Goal: Transaction & Acquisition: Purchase product/service

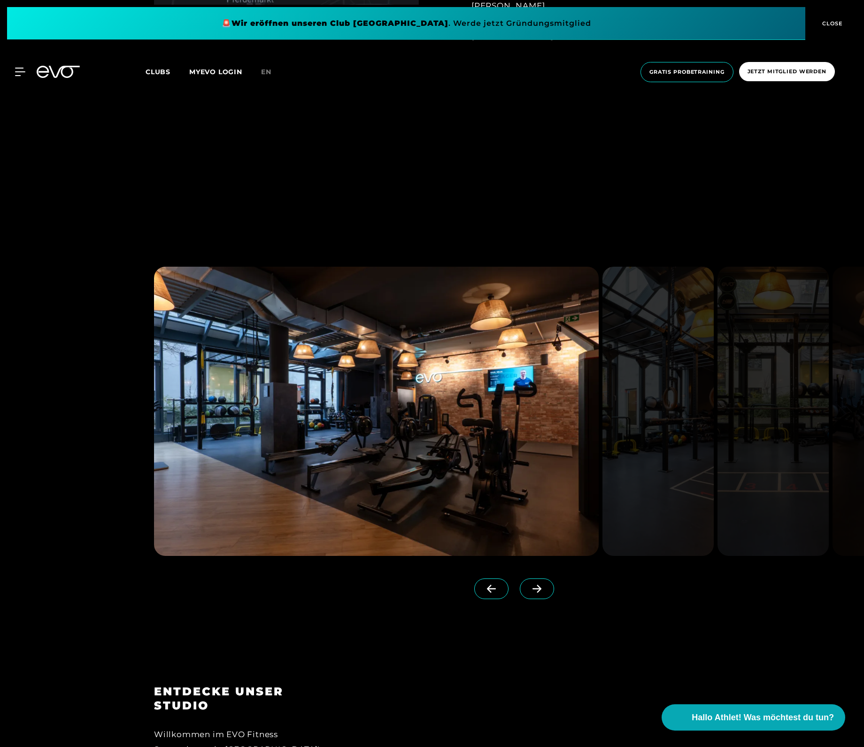
scroll to position [1374, 0]
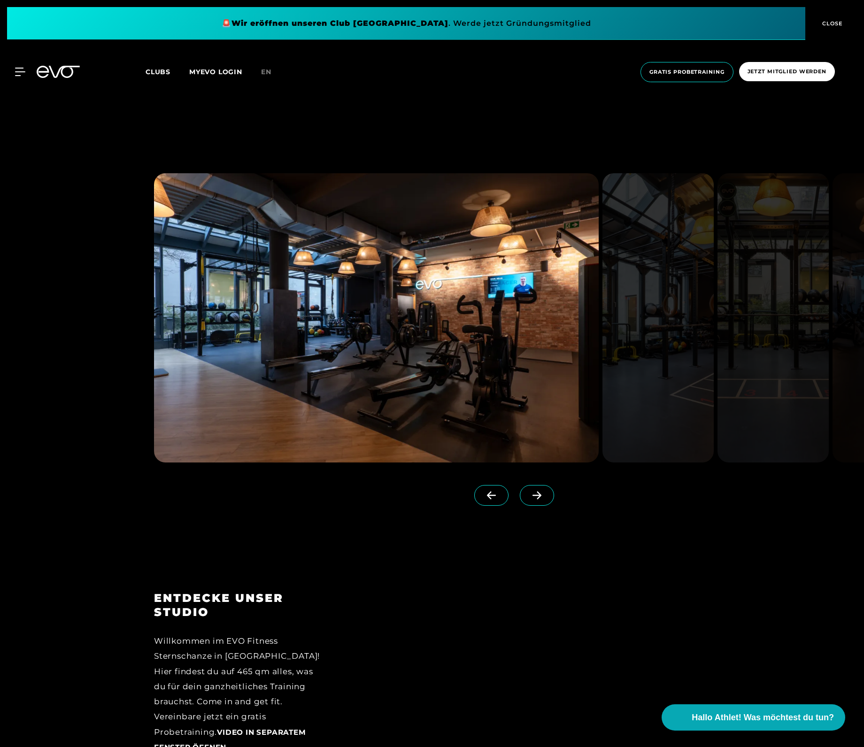
click at [537, 494] on icon at bounding box center [537, 495] width 16 height 8
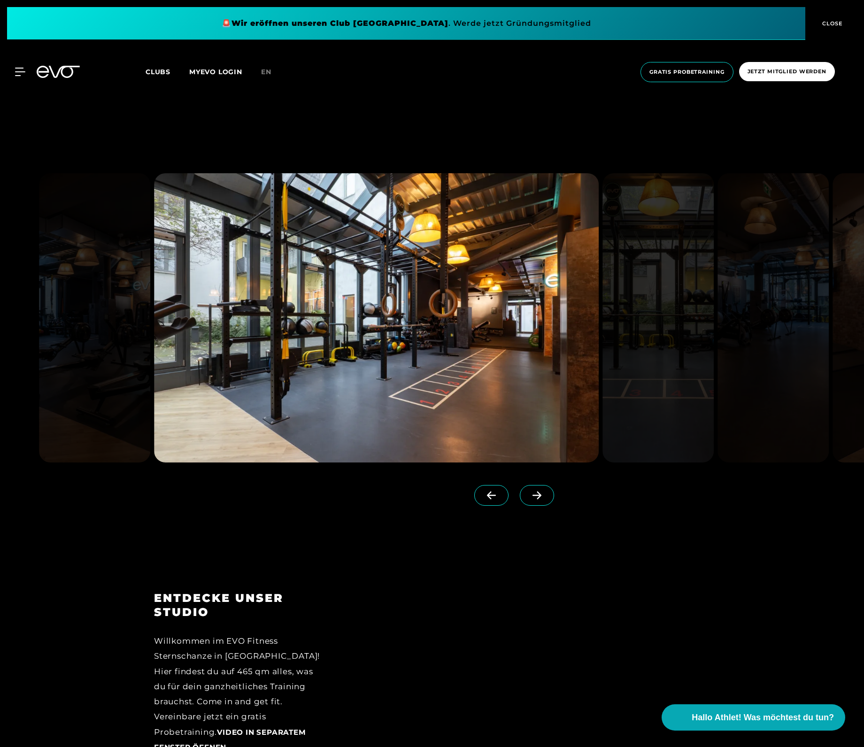
click at [538, 499] on icon at bounding box center [537, 496] width 9 height 8
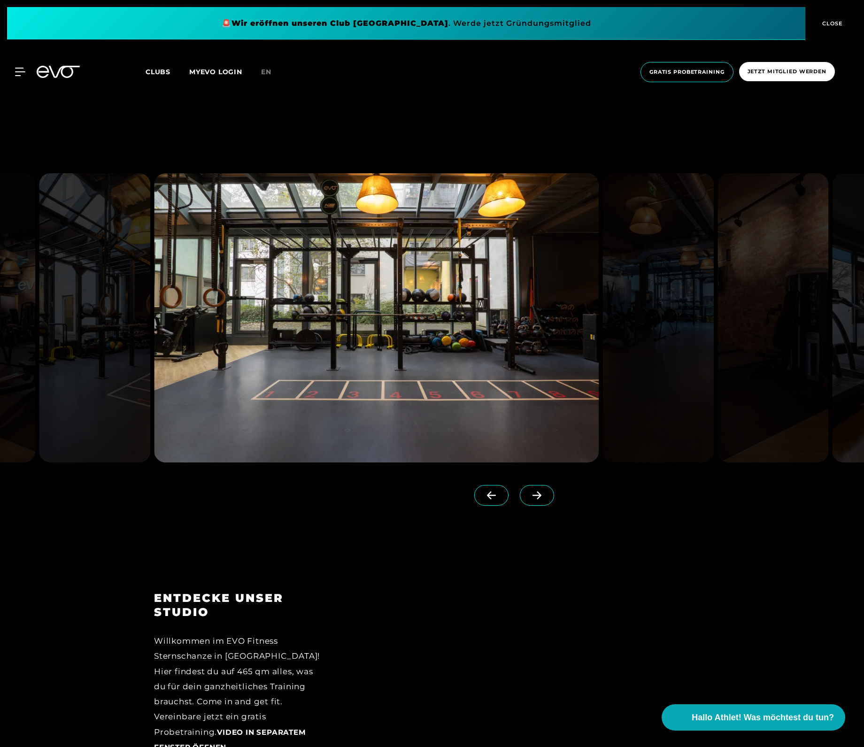
click at [538, 499] on icon at bounding box center [537, 496] width 9 height 8
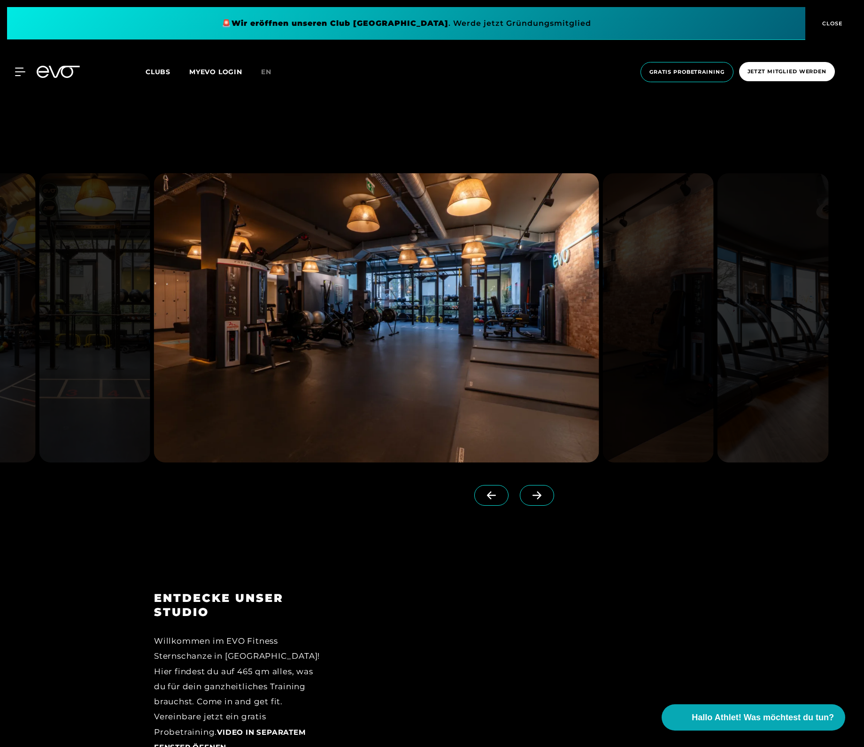
click at [540, 499] on icon at bounding box center [537, 495] width 16 height 8
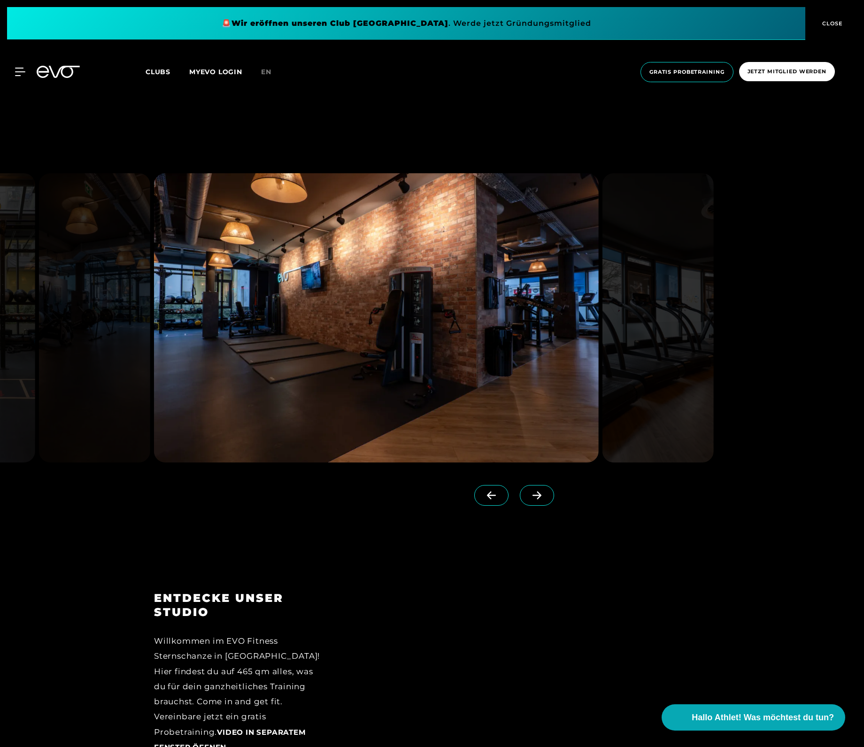
click at [540, 496] on icon at bounding box center [537, 495] width 16 height 8
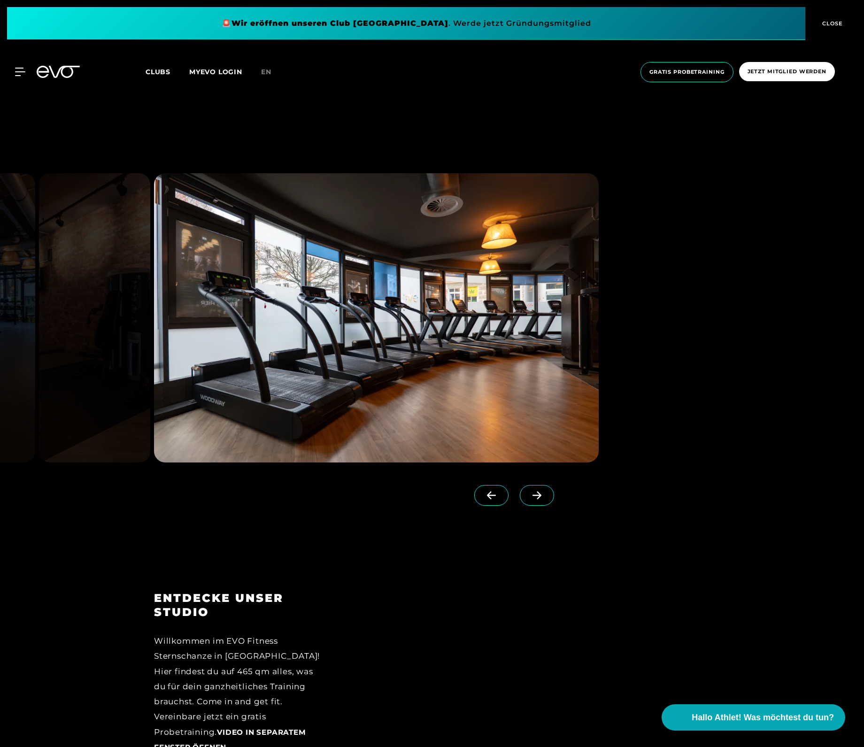
click at [540, 496] on icon at bounding box center [537, 495] width 16 height 8
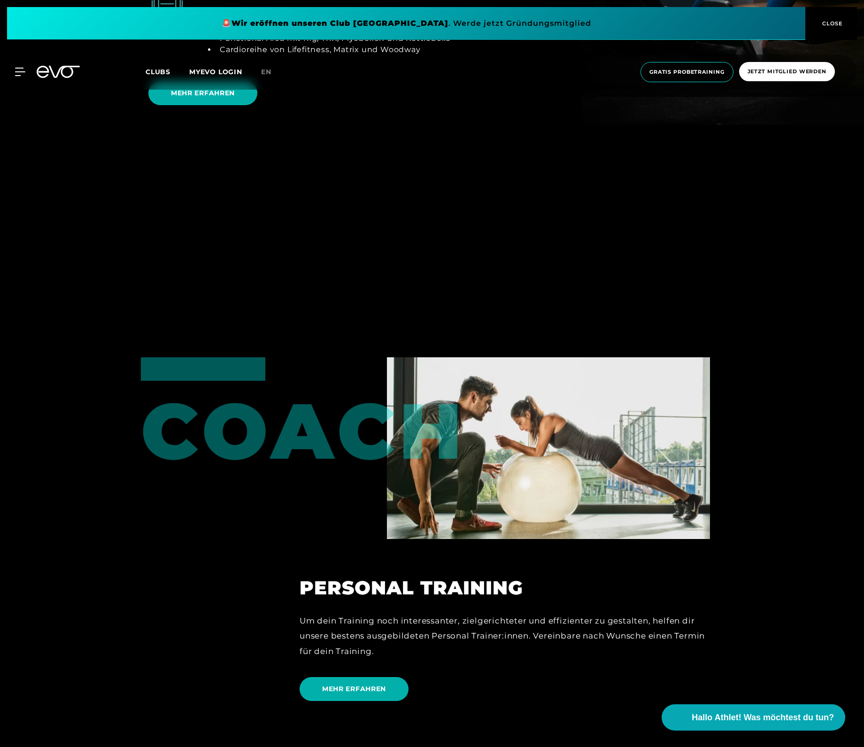
scroll to position [2370, 0]
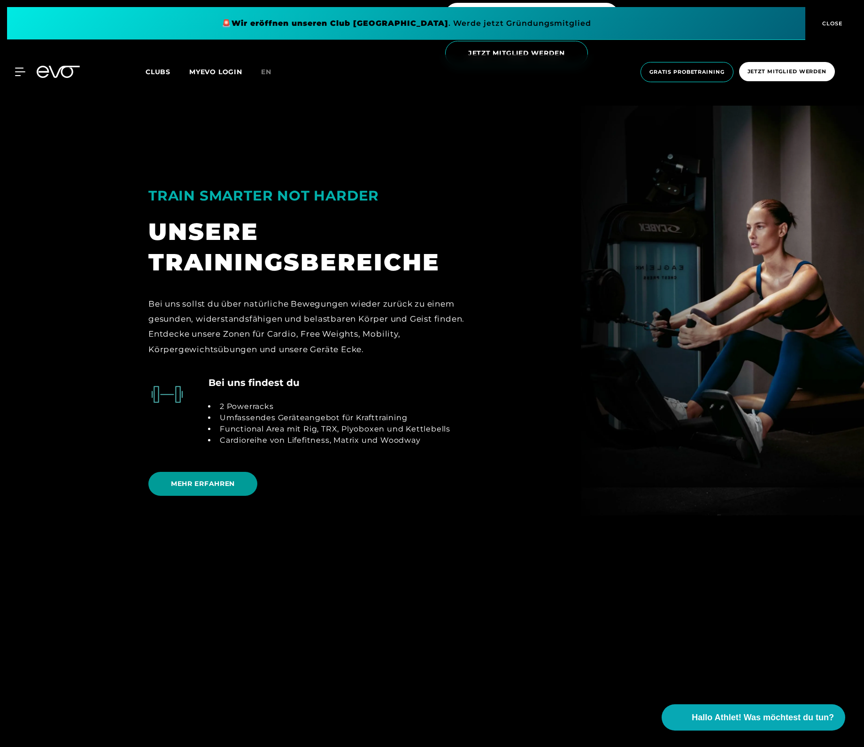
click at [211, 484] on span "MEHR ERFAHREN" at bounding box center [203, 484] width 64 height 10
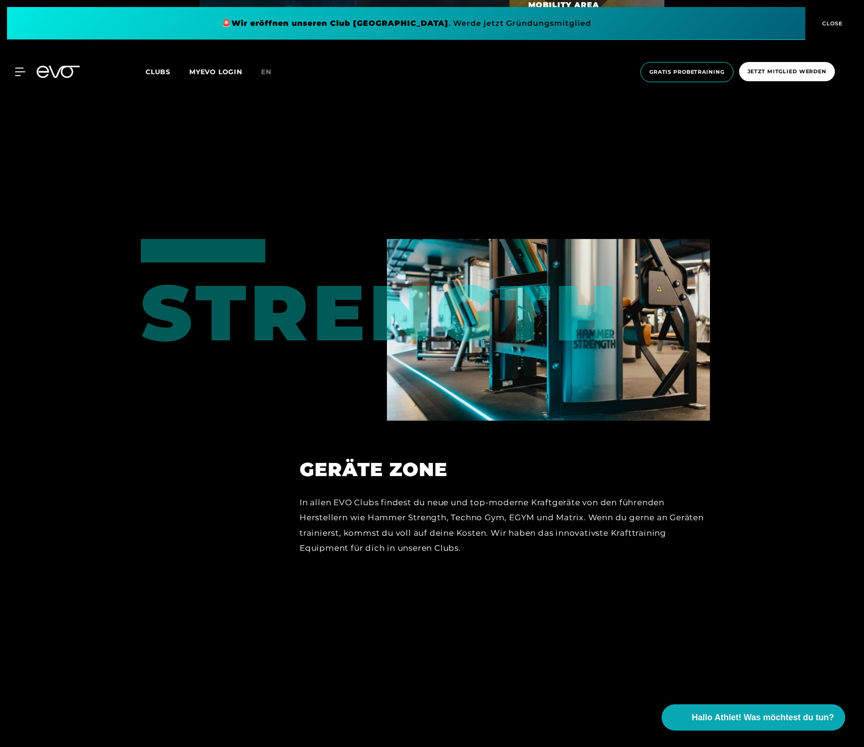
scroll to position [5889, 0]
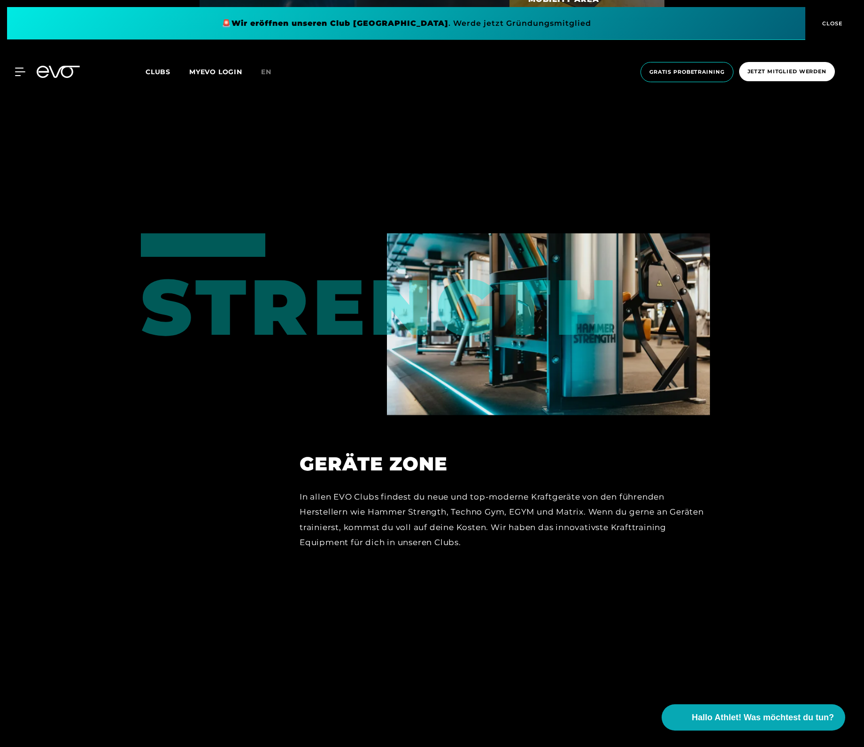
click at [234, 272] on div "STRENGTH" at bounding box center [187, 289] width 93 height 113
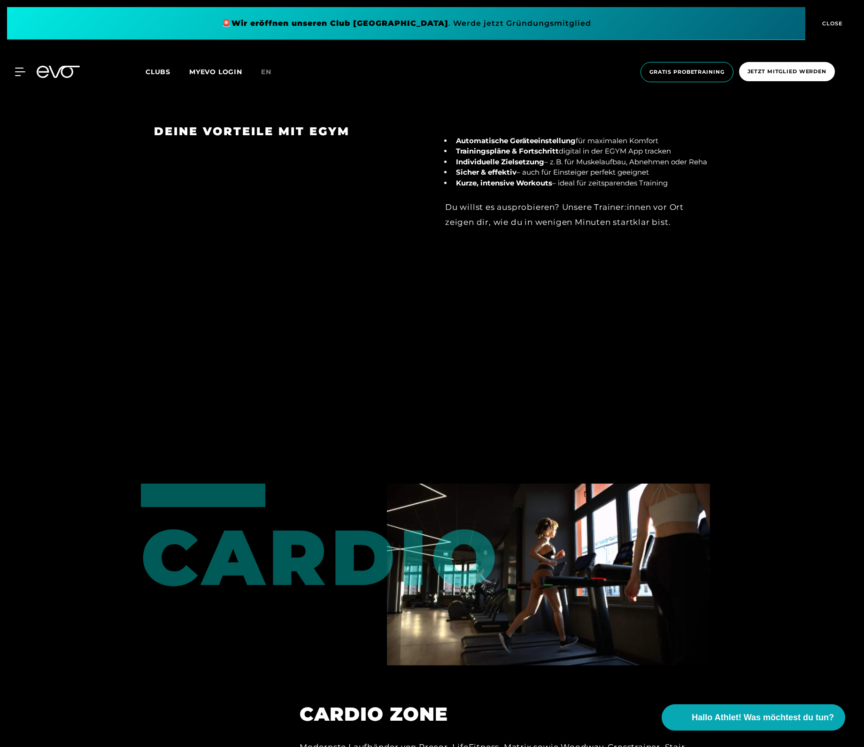
scroll to position [0, 0]
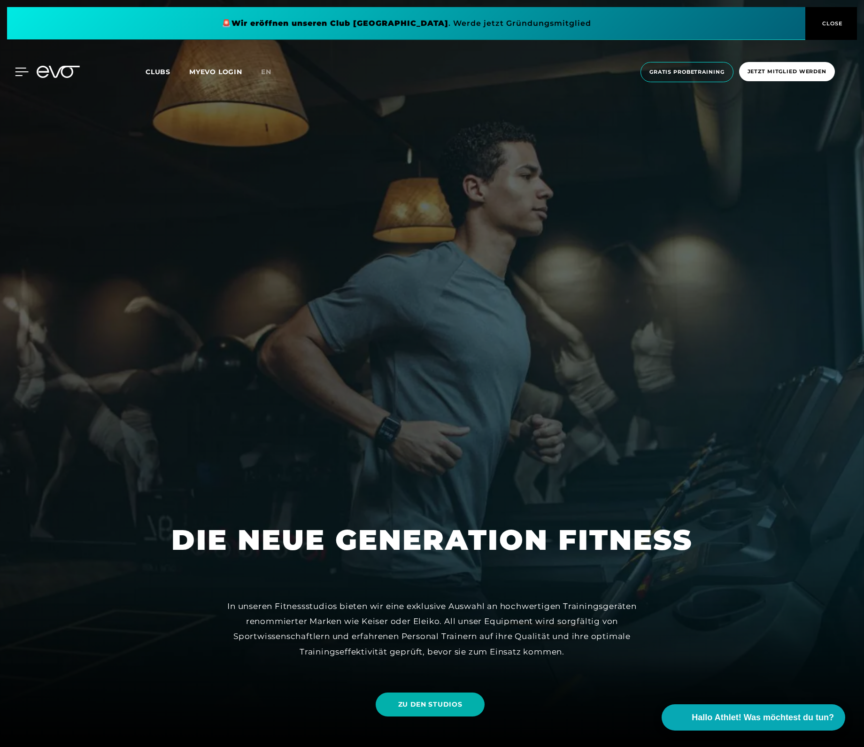
click at [19, 71] on icon at bounding box center [22, 72] width 14 height 8
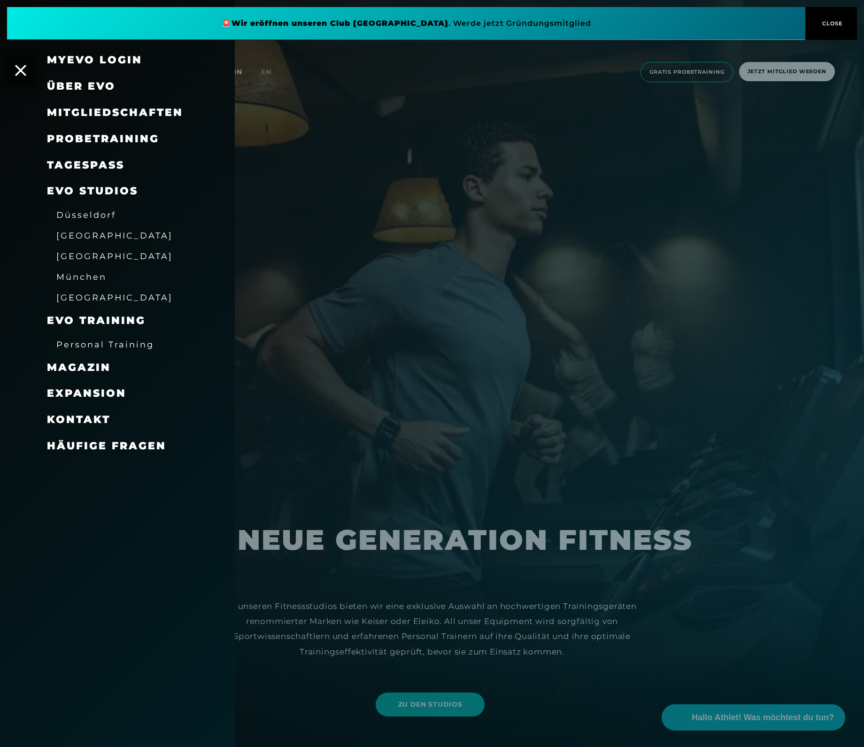
click at [89, 163] on link "TAGESPASS" at bounding box center [85, 165] width 77 height 13
click at [99, 109] on span "Mitgliedschaften" at bounding box center [115, 112] width 136 height 13
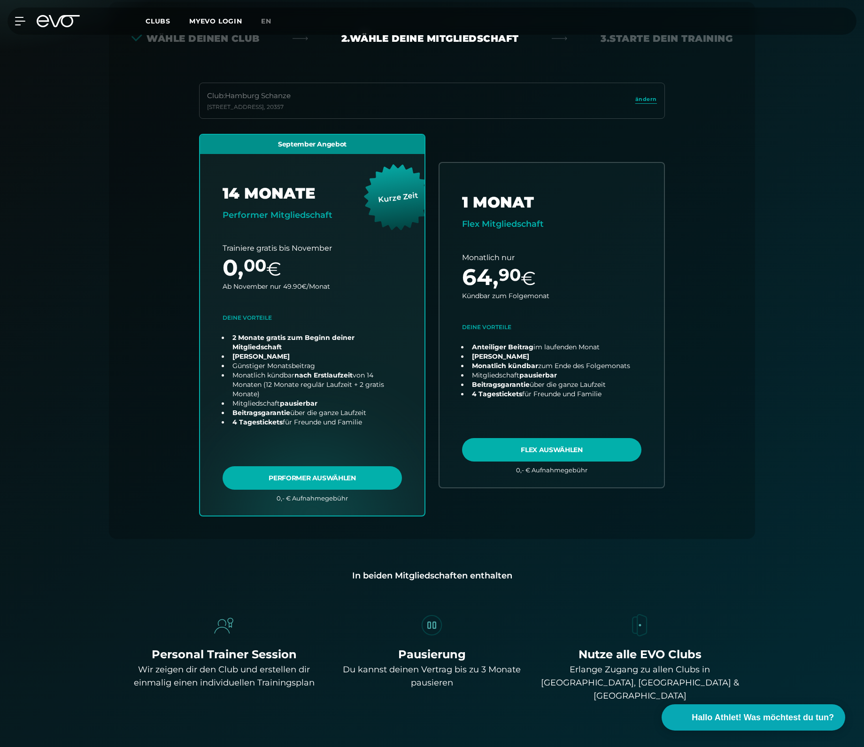
scroll to position [208, 0]
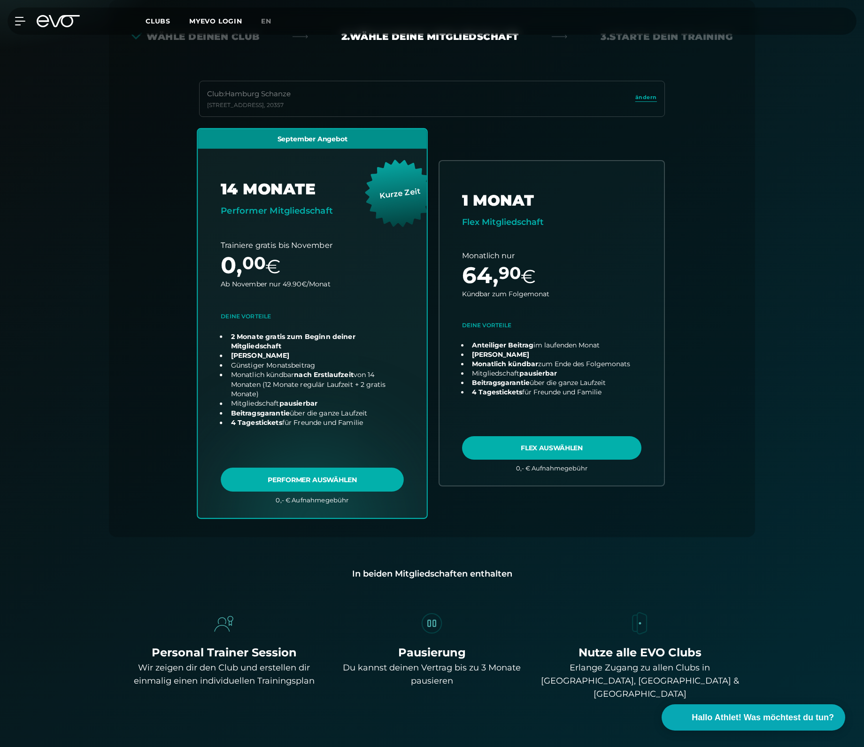
click at [367, 335] on link "choose plan" at bounding box center [312, 323] width 229 height 389
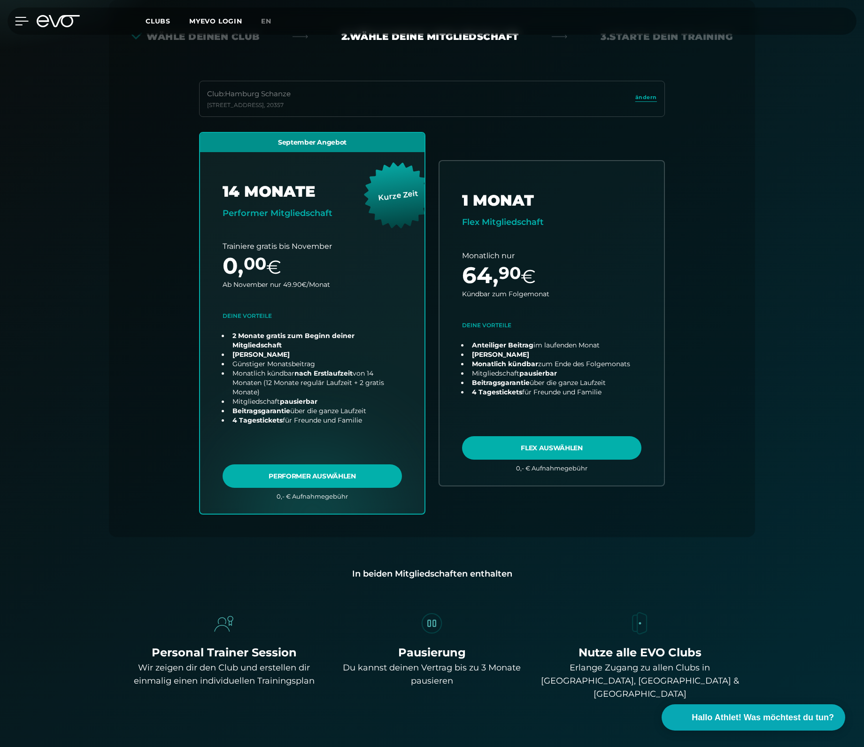
click at [21, 21] on icon at bounding box center [21, 21] width 13 height 8
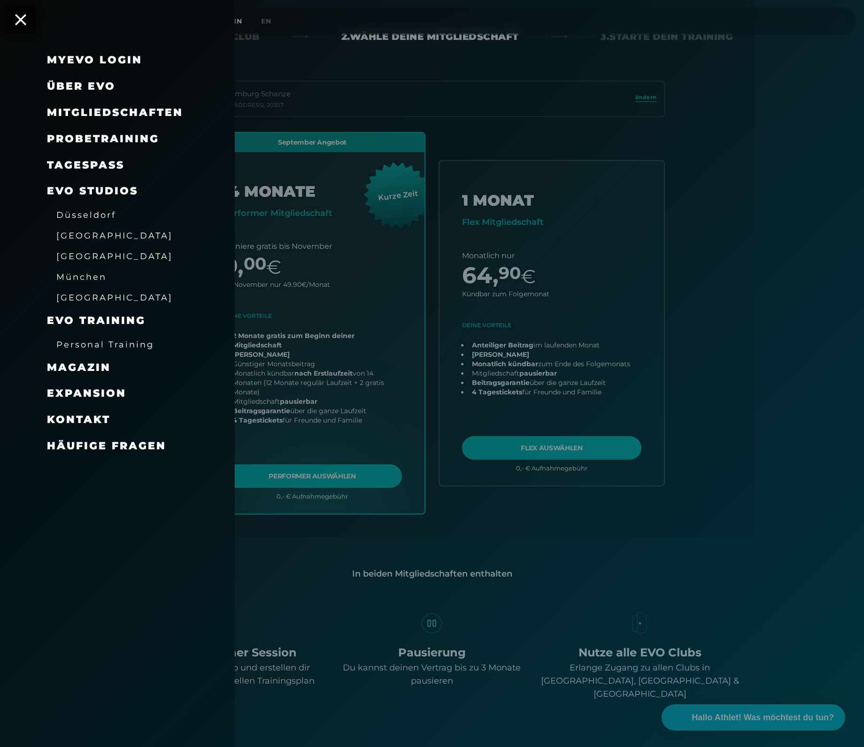
click at [76, 87] on span "Über EVO" at bounding box center [81, 86] width 69 height 13
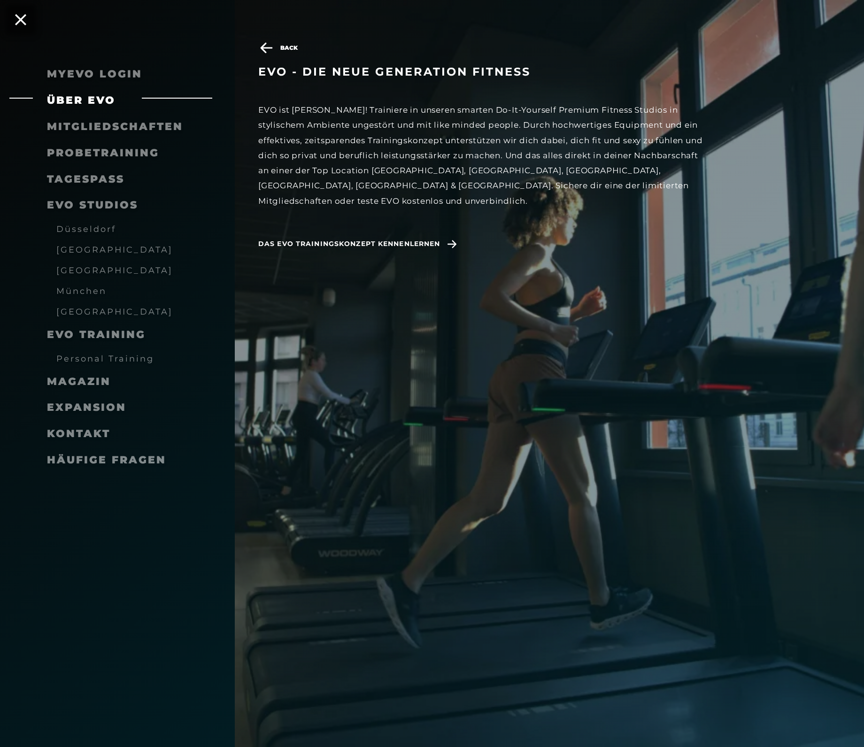
scroll to position [1485, 0]
click at [268, 47] on icon at bounding box center [266, 47] width 16 height 11
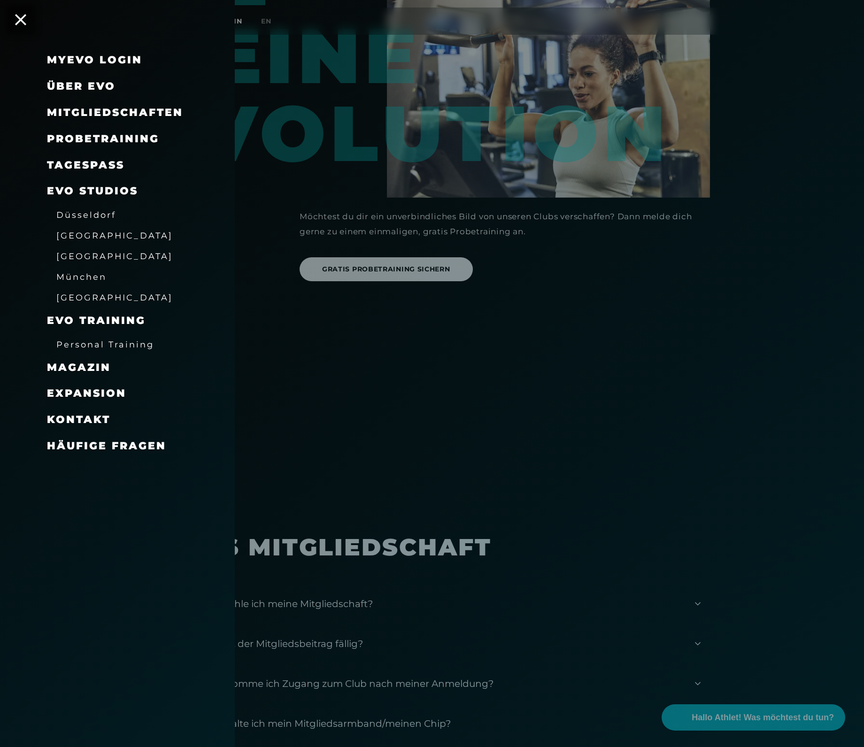
click at [79, 367] on span "Magazin" at bounding box center [79, 367] width 64 height 13
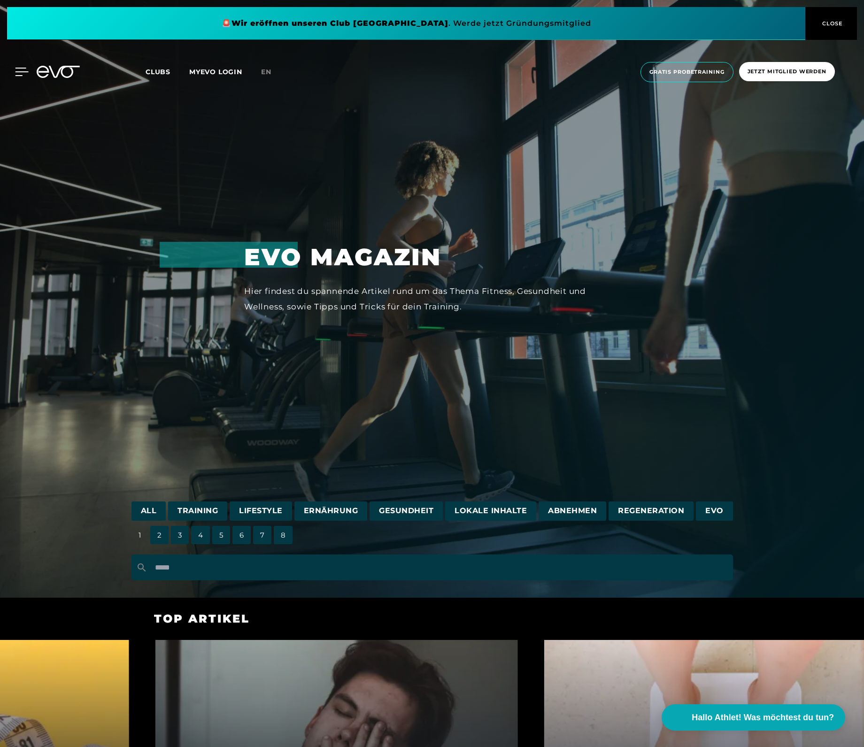
click at [17, 73] on icon at bounding box center [21, 72] width 13 height 8
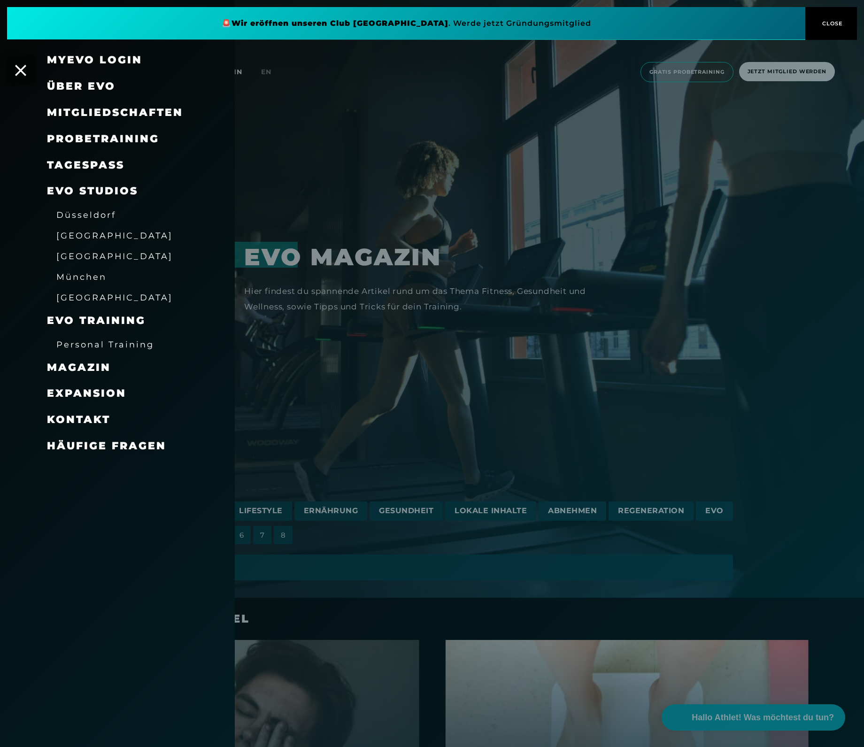
click at [79, 255] on span "[GEOGRAPHIC_DATA]" at bounding box center [114, 256] width 116 height 10
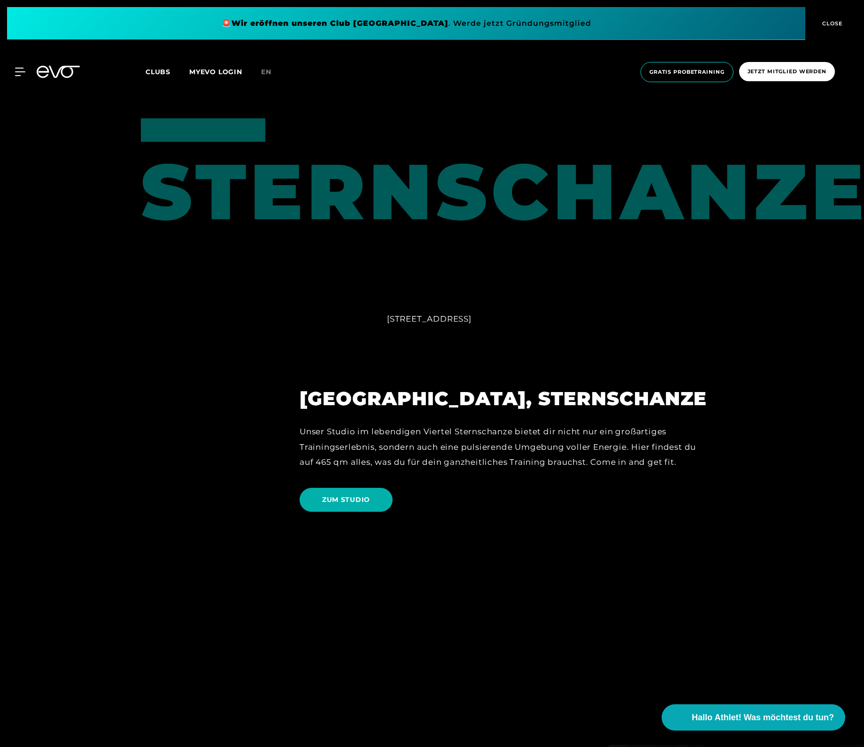
scroll to position [1603, 0]
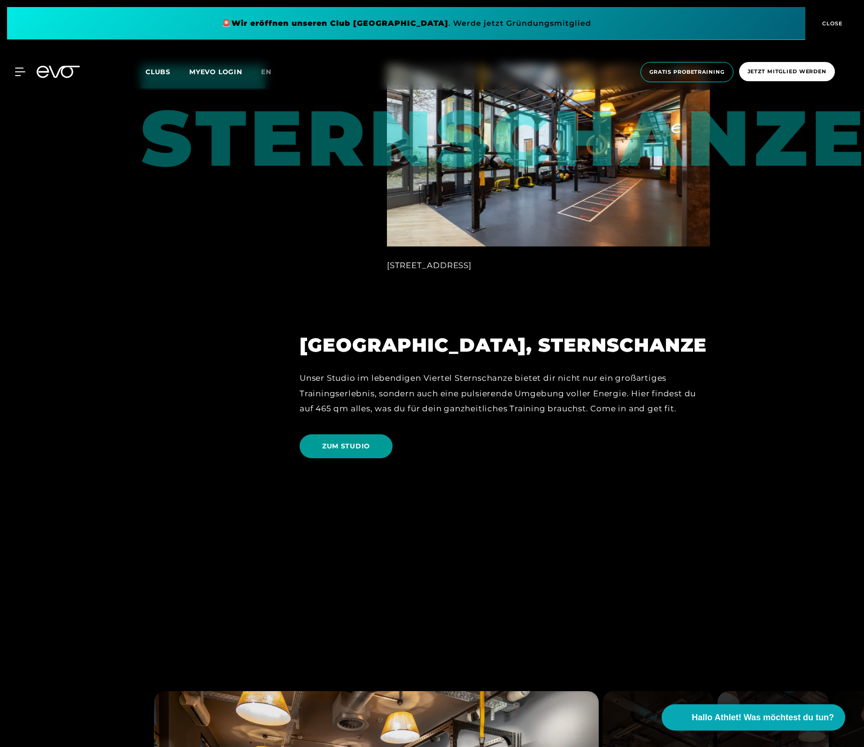
click at [352, 447] on span "ZUM STUDIO" at bounding box center [346, 446] width 48 height 10
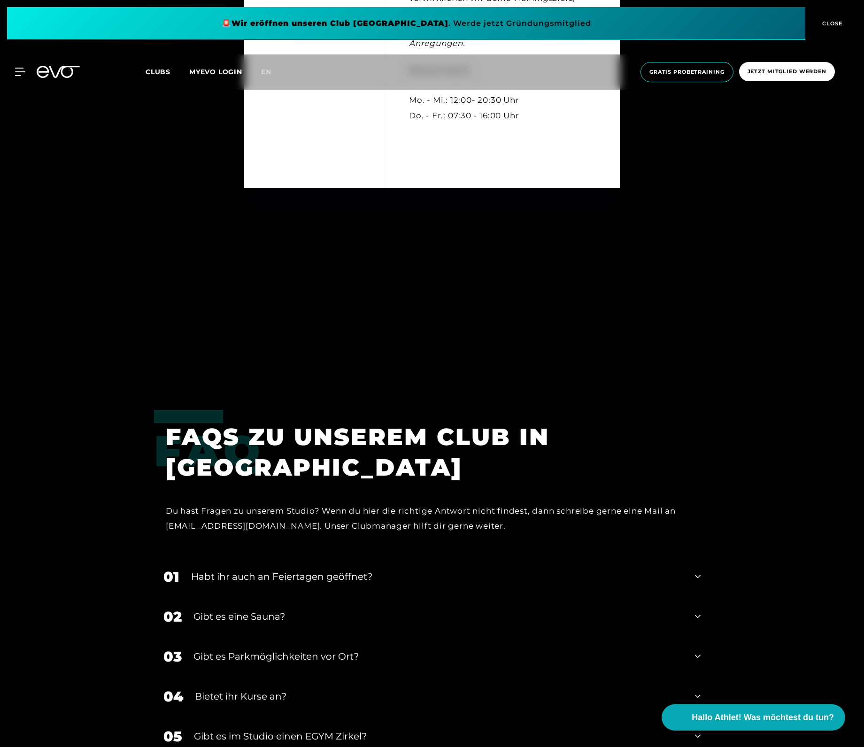
scroll to position [4069, 0]
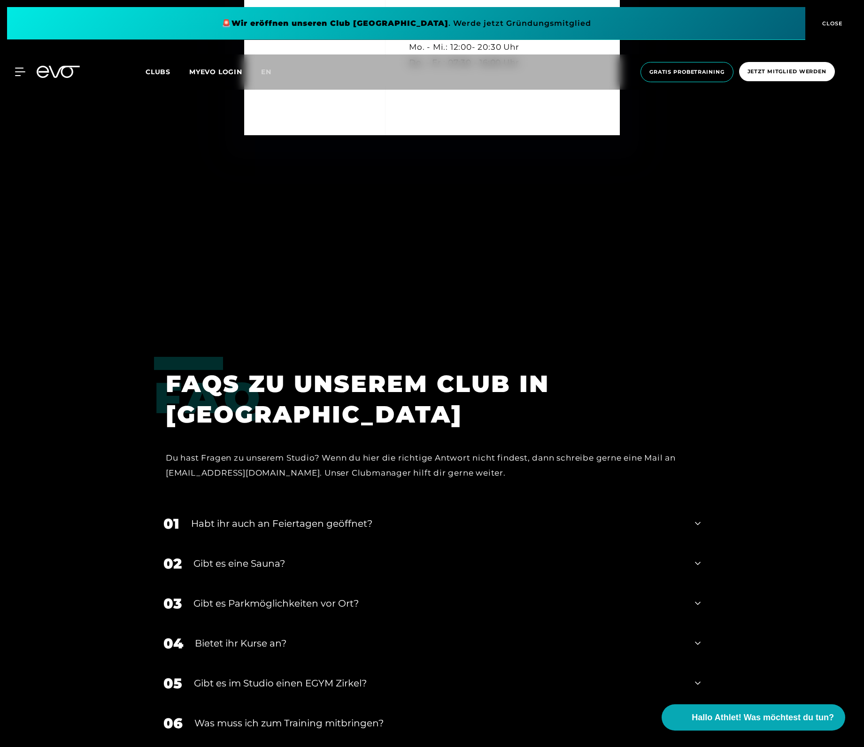
click at [271, 562] on div "Gibt es eine Sauna?" at bounding box center [438, 563] width 490 height 14
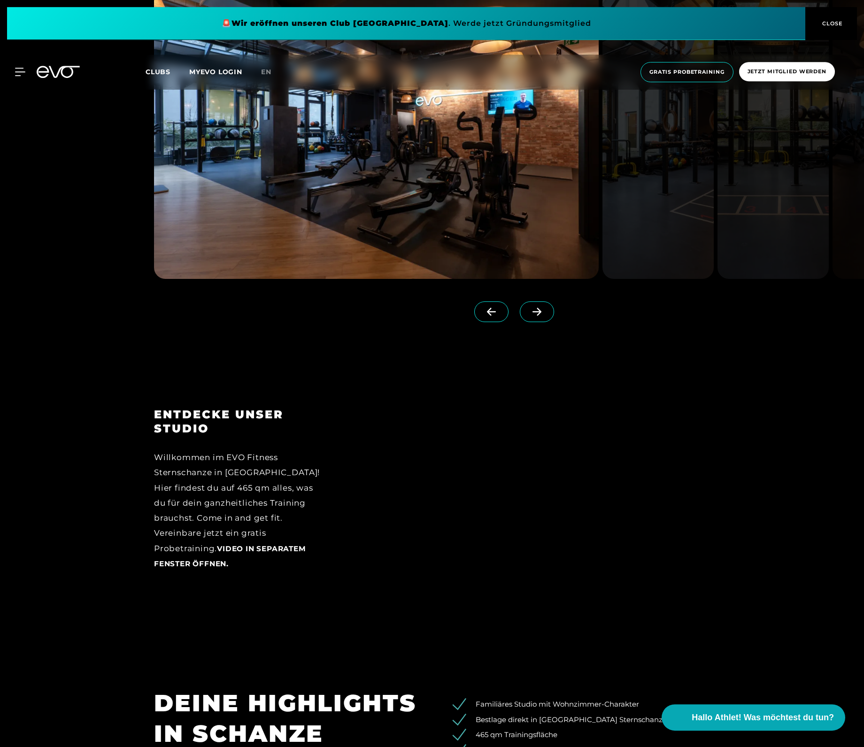
scroll to position [0, 0]
